Goal: Task Accomplishment & Management: Manage account settings

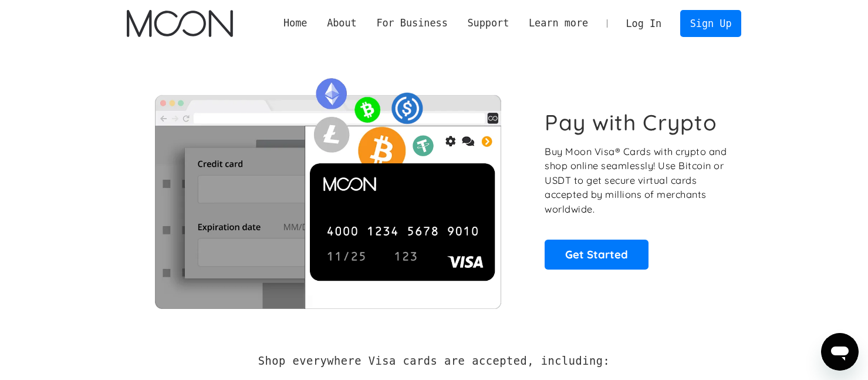
click at [647, 23] on link "Log In" at bounding box center [643, 24] width 55 height 26
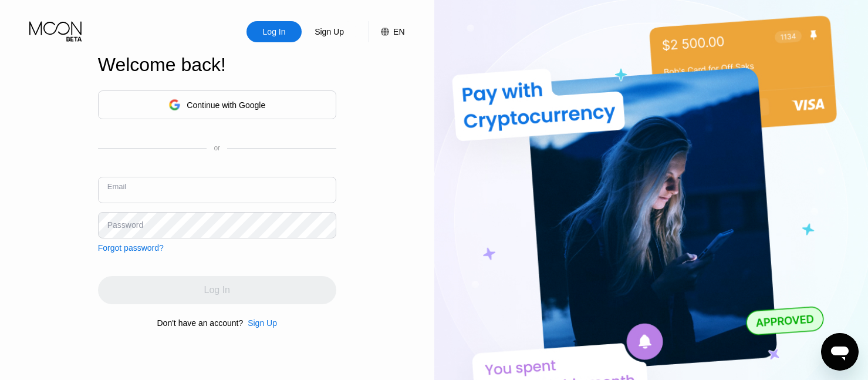
click at [170, 197] on input "text" at bounding box center [217, 190] width 238 height 26
click at [192, 105] on div "Continue with Google" at bounding box center [226, 104] width 79 height 9
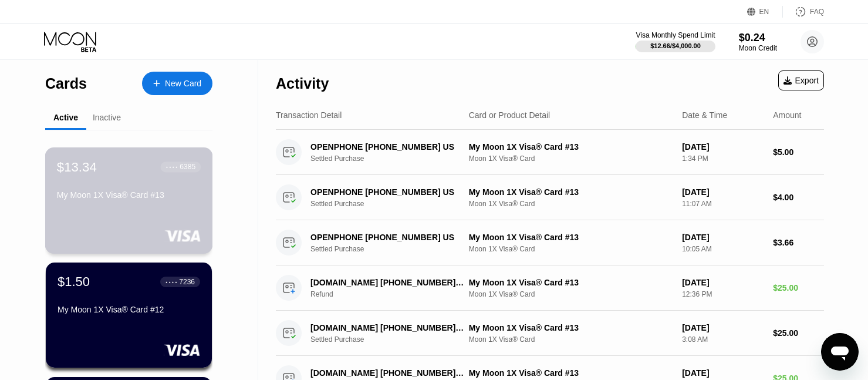
click at [110, 173] on div "$13.34 ● ● ● ● 6385" at bounding box center [129, 166] width 144 height 15
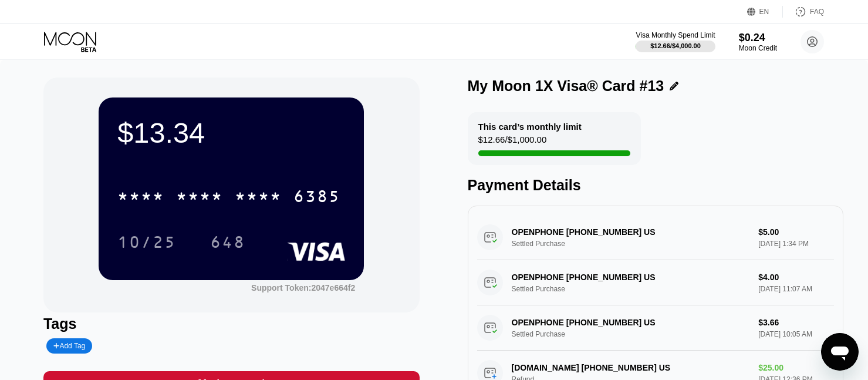
click at [207, 212] on div "* * * * * * * * * * * * 6385" at bounding box center [231, 193] width 228 height 40
click at [187, 167] on div "$13.34 * * * * * * * * * * * * 6385 10/25 648" at bounding box center [231, 188] width 265 height 182
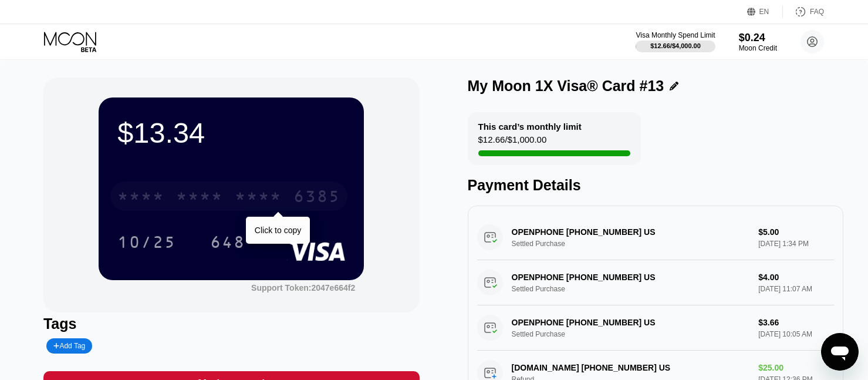
click at [225, 200] on div "* * * * * * * * * * * * 6385" at bounding box center [228, 195] width 237 height 29
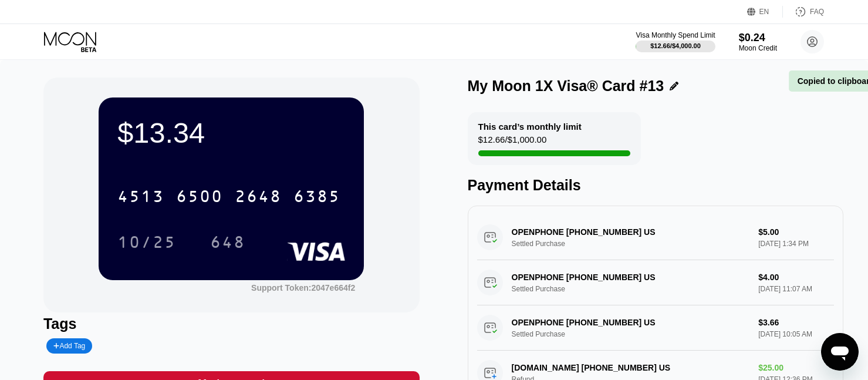
scroll to position [1, 0]
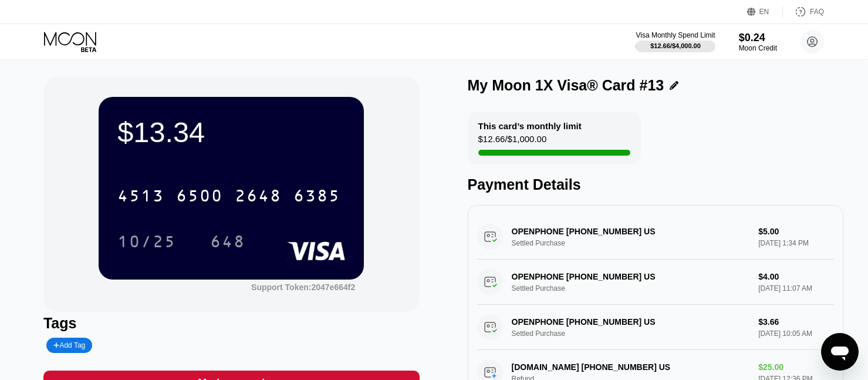
drag, startPoint x: 559, startPoint y: 230, endPoint x: 278, endPoint y: 226, distance: 281.7
click at [559, 230] on div "OPENPHONE [PHONE_NUMBER] US Settled Purchase $5.00 [DATE] 1:34 PM" at bounding box center [655, 236] width 357 height 45
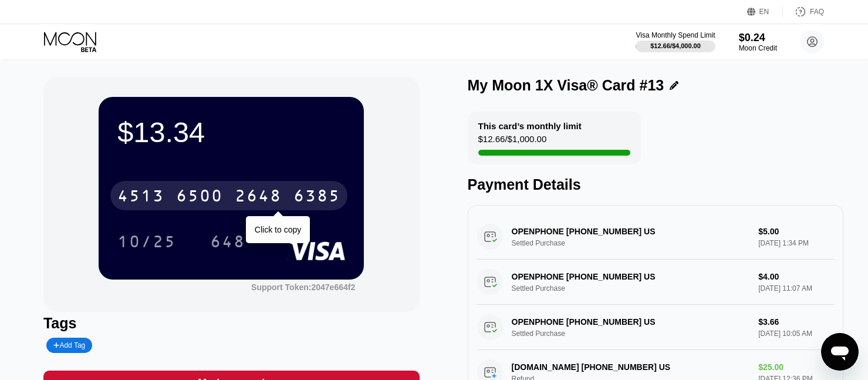
click at [187, 200] on div "6500" at bounding box center [199, 197] width 47 height 19
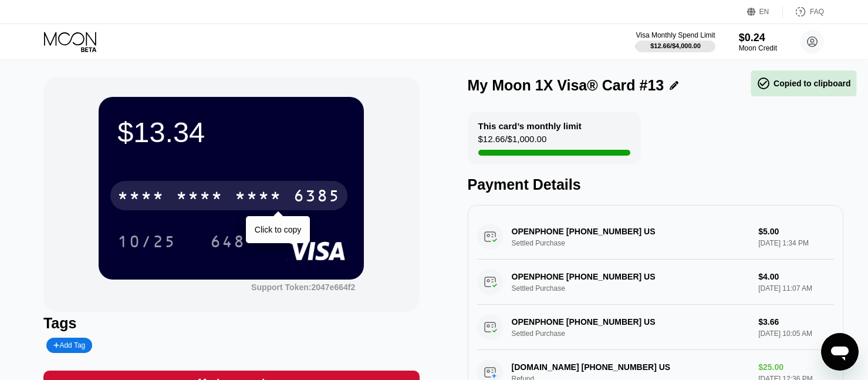
click at [183, 199] on div "* * * *" at bounding box center [199, 197] width 47 height 19
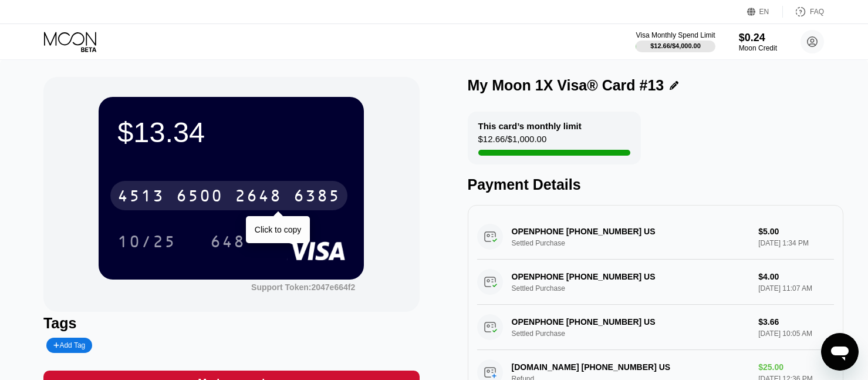
click at [140, 46] on div "Visa Monthly Spend Limit $12.66 / $4,000.00 $0.24 Moon Credit [PERSON_NAME] [EM…" at bounding box center [434, 41] width 868 height 35
click at [383, 44] on div "Visa Monthly Spend Limit $12.66 / $4,000.00 $0.24 Moon Credit [PERSON_NAME] [EM…" at bounding box center [434, 41] width 868 height 35
